Goal: Transaction & Acquisition: Purchase product/service

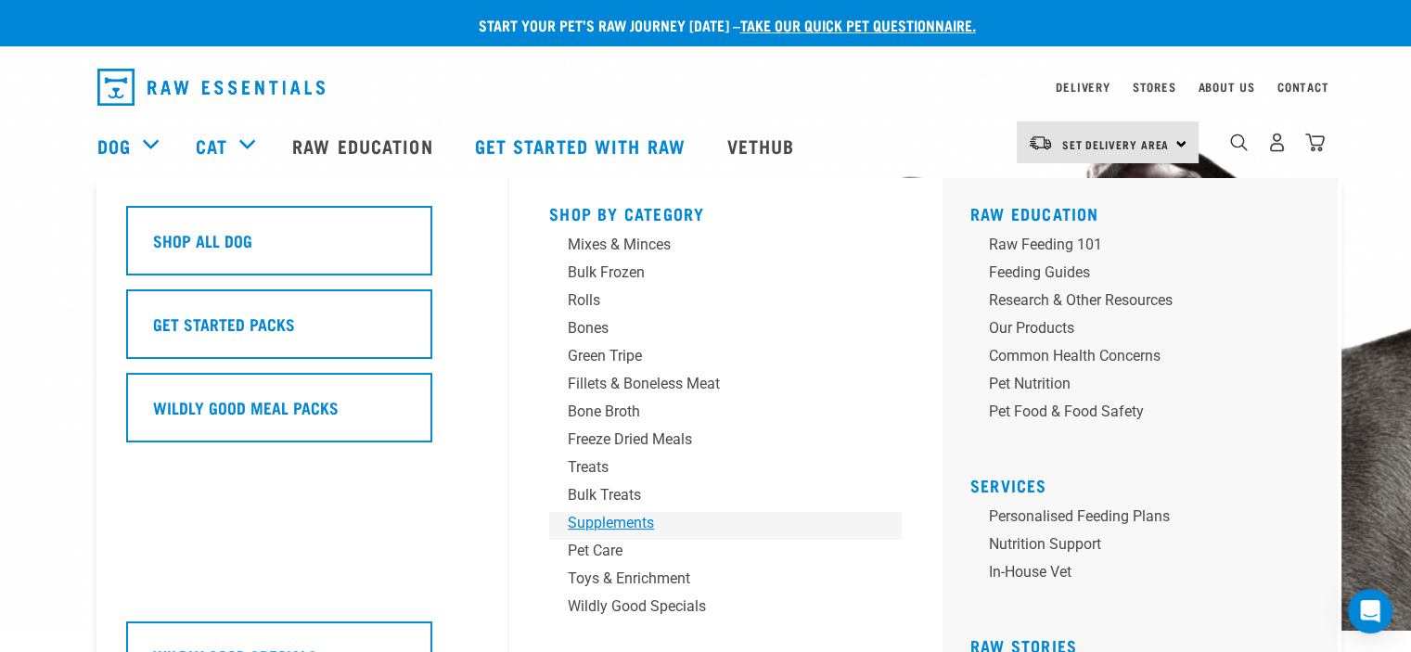
click at [632, 518] on div "Supplements" at bounding box center [712, 523] width 289 height 22
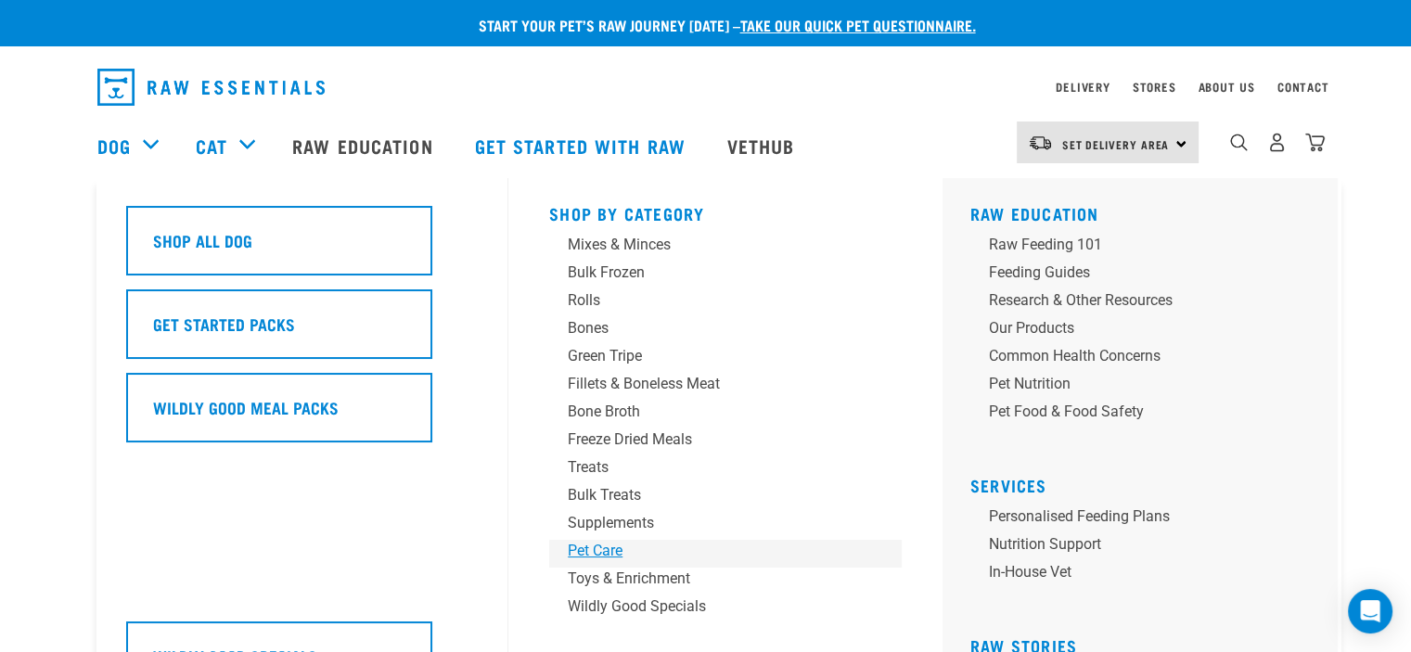
click at [611, 551] on div "Pet Care" at bounding box center [712, 551] width 289 height 22
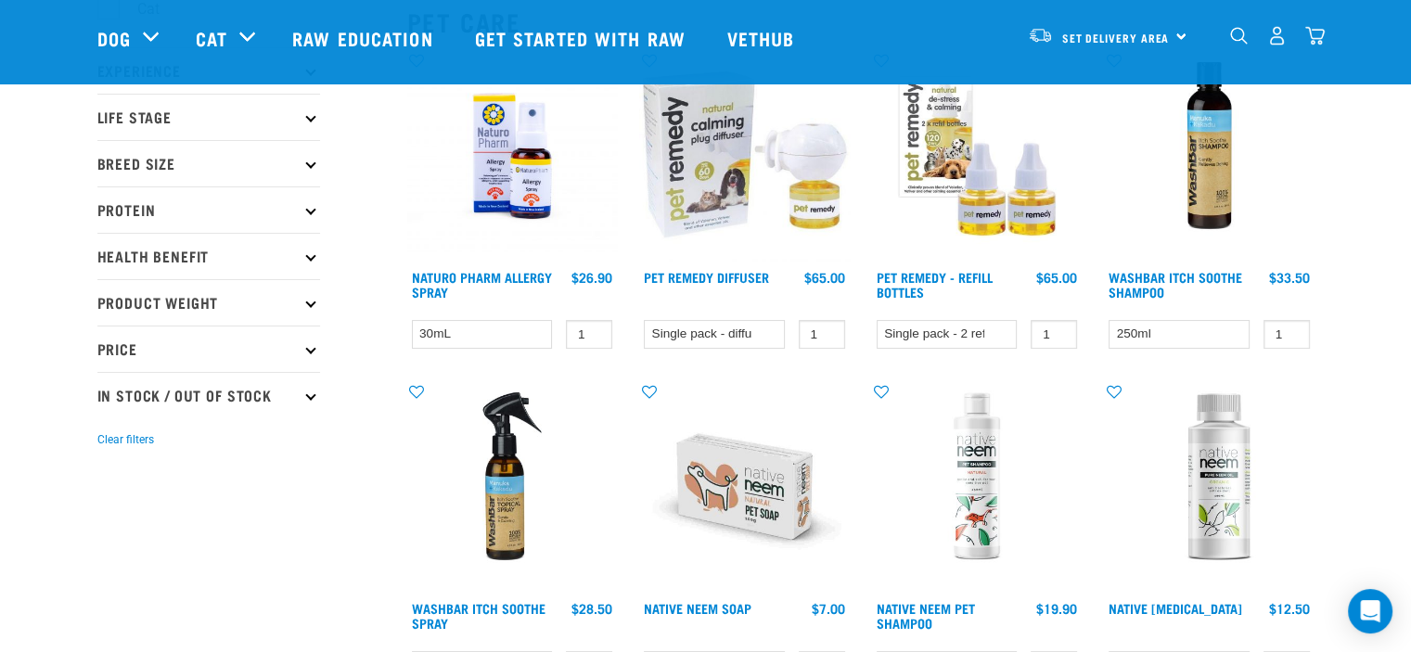
scroll to position [278, 0]
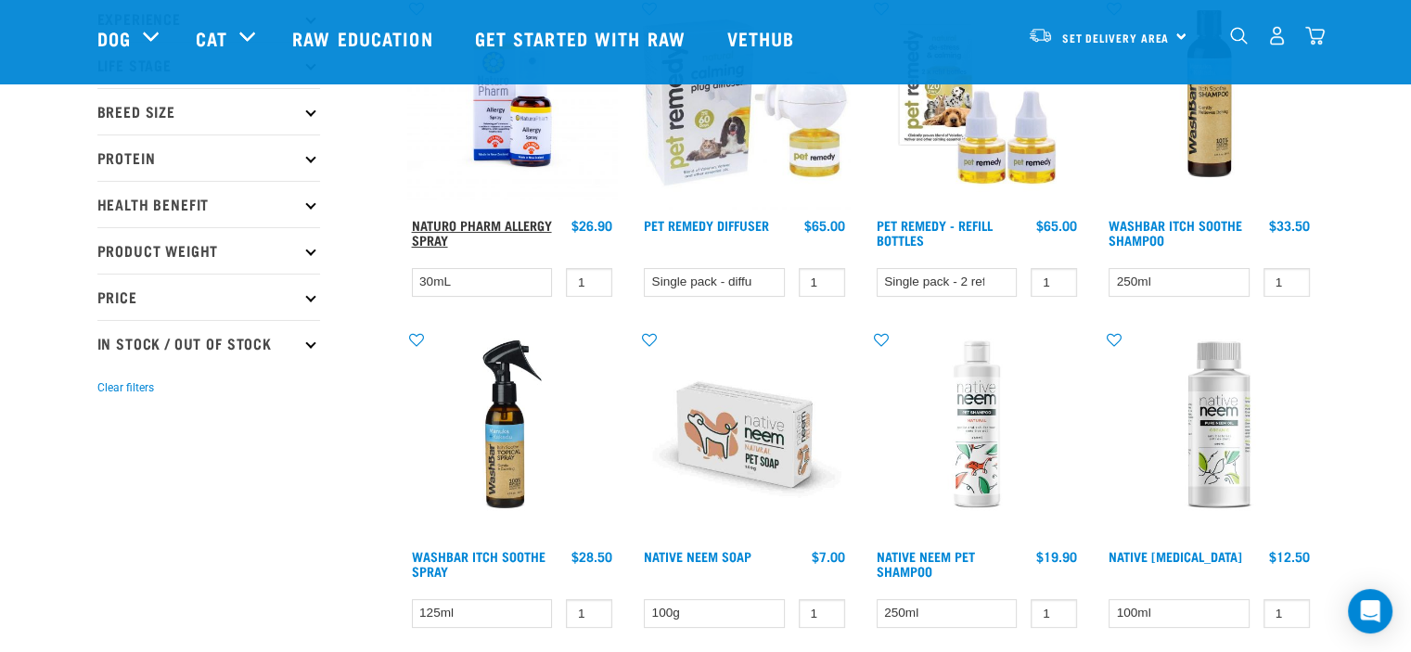
click at [454, 224] on link "Naturo Pharm Allergy Spray" at bounding box center [482, 232] width 140 height 21
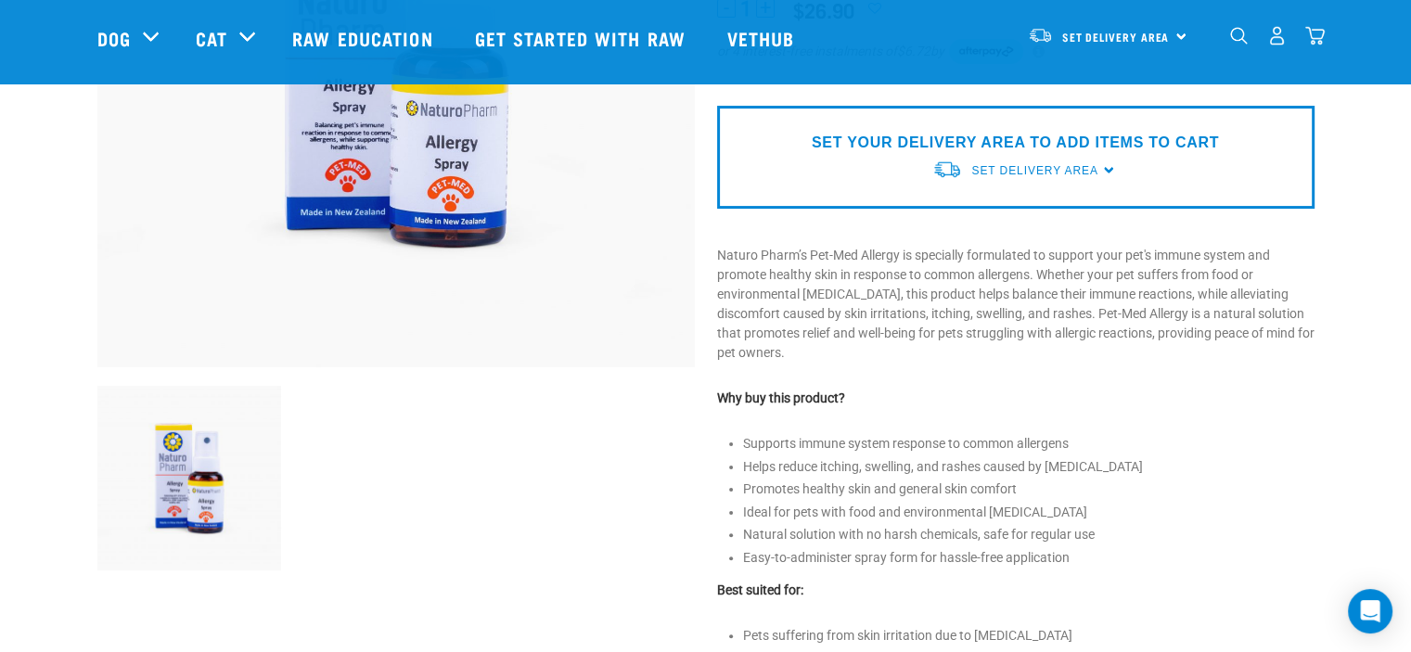
scroll to position [371, 0]
